Goal: Transaction & Acquisition: Purchase product/service

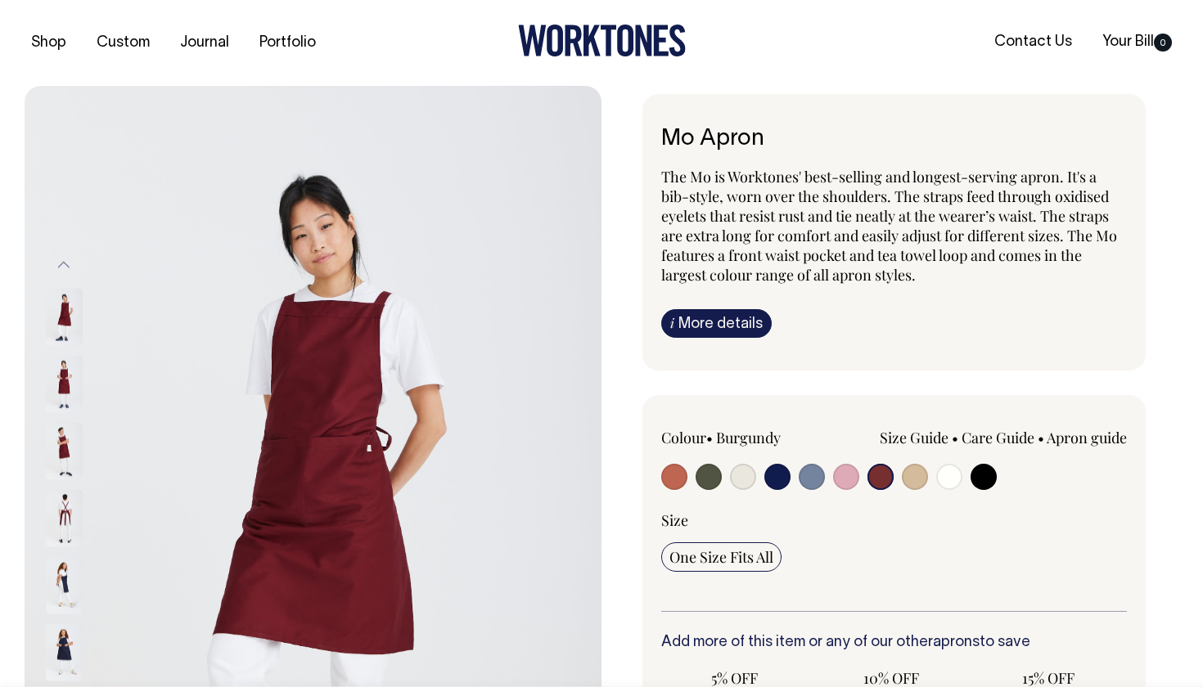
select select "Burgundy"
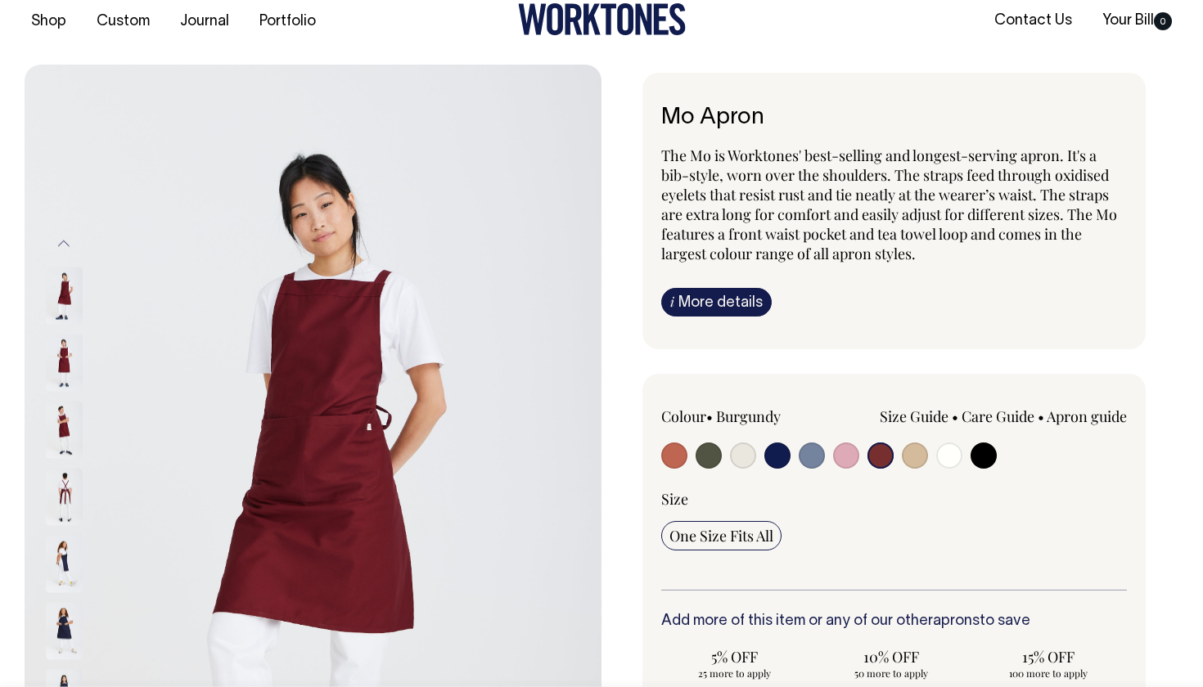
click at [979, 452] on input "radio" at bounding box center [983, 456] width 26 height 26
radio input "true"
select select "Black"
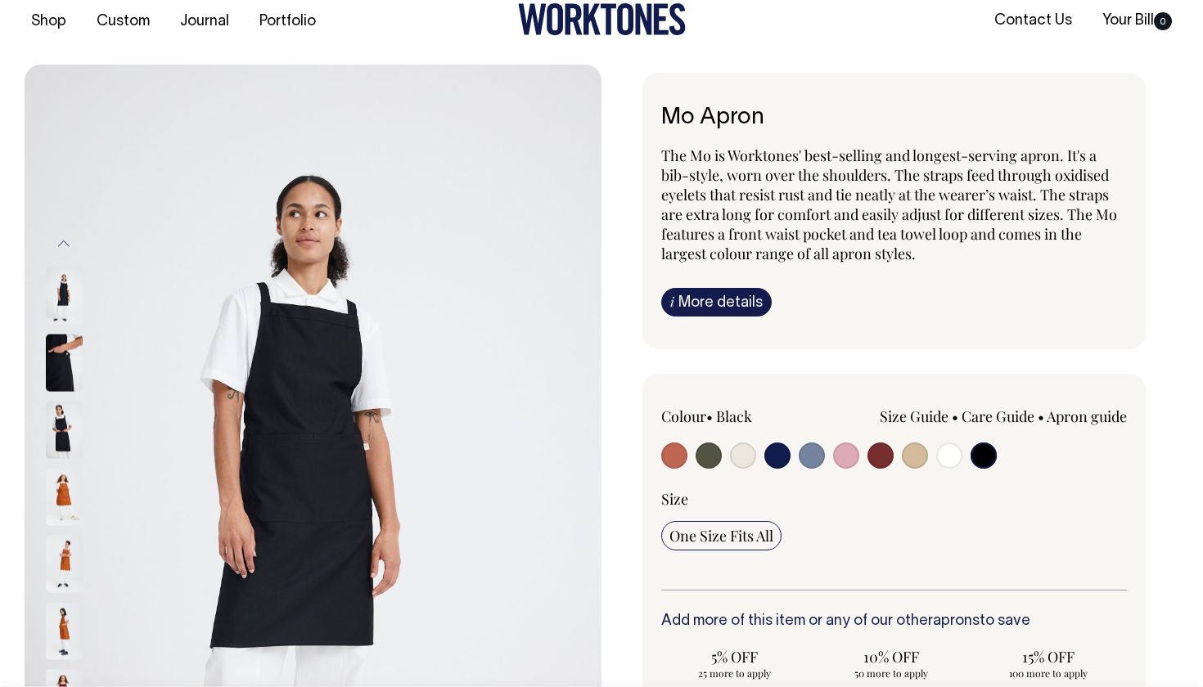
click at [875, 461] on input "radio" at bounding box center [880, 456] width 26 height 26
radio input "true"
select select "Burgundy"
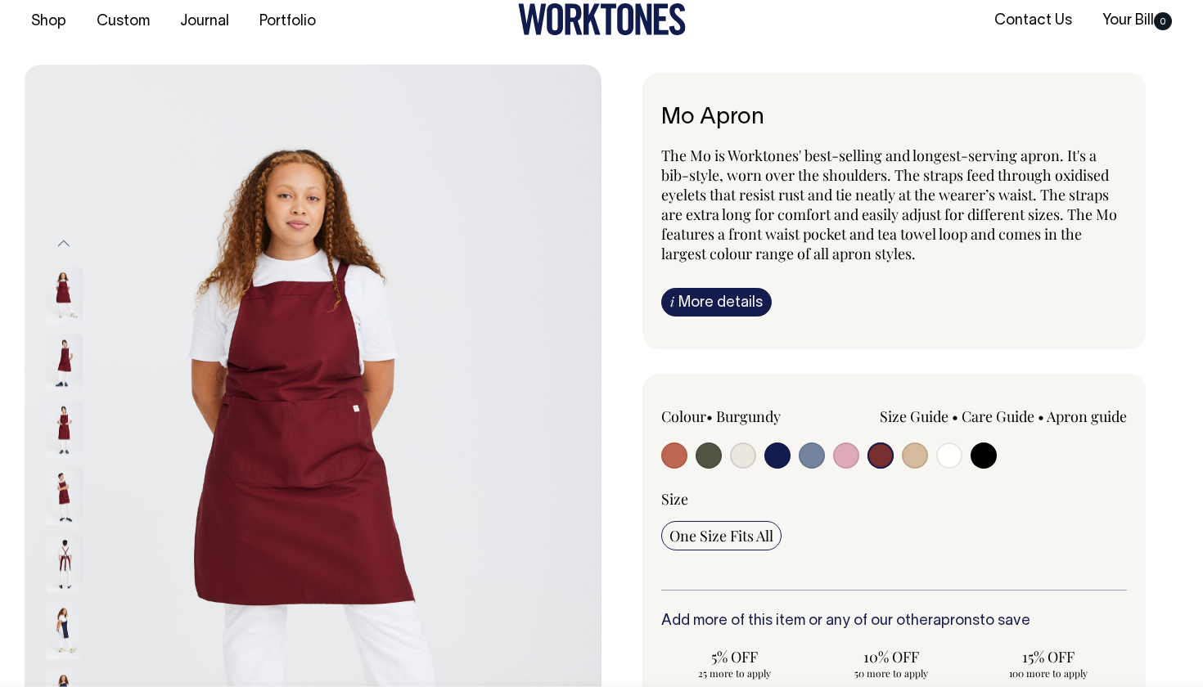
click at [74, 353] on img at bounding box center [64, 362] width 37 height 57
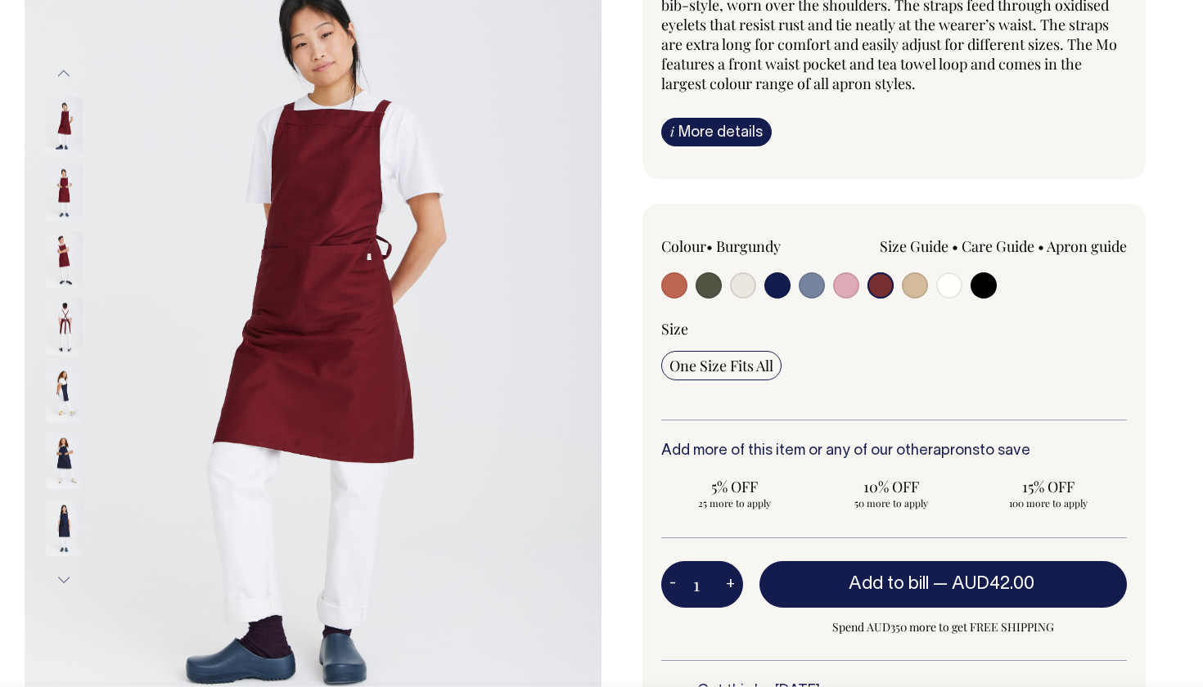
scroll to position [191, 0]
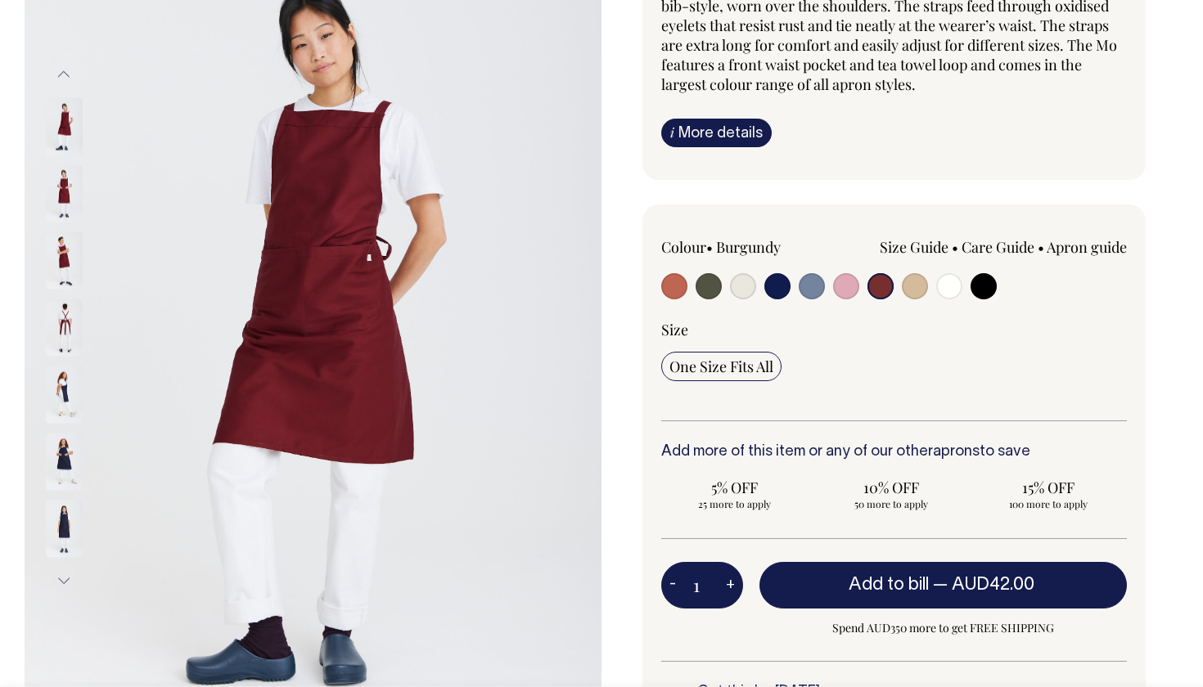
click at [57, 187] on img at bounding box center [64, 192] width 37 height 57
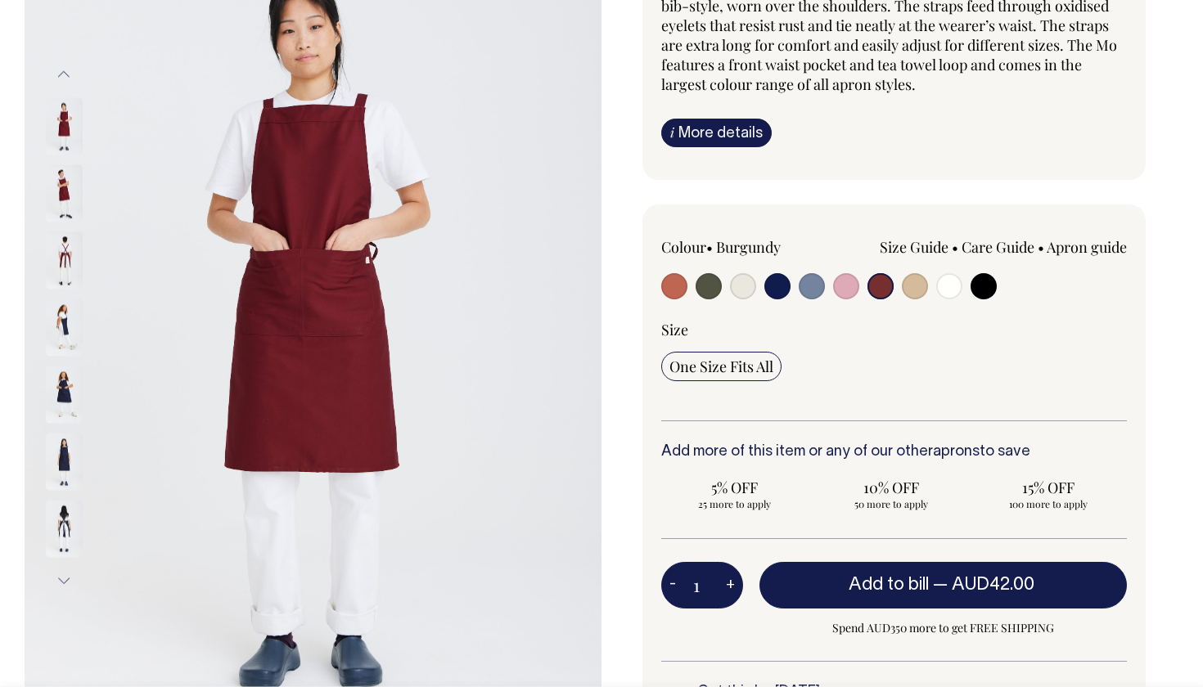
click at [63, 251] on img at bounding box center [64, 260] width 37 height 57
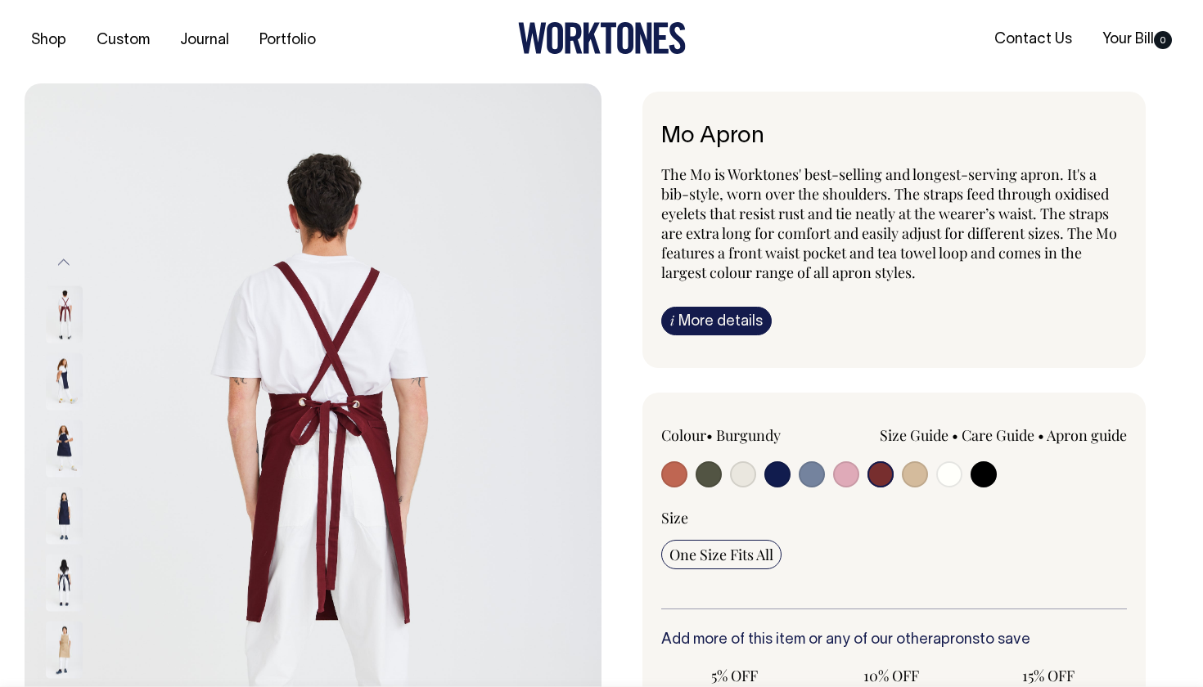
scroll to position [0, 0]
